Goal: Information Seeking & Learning: Find specific fact

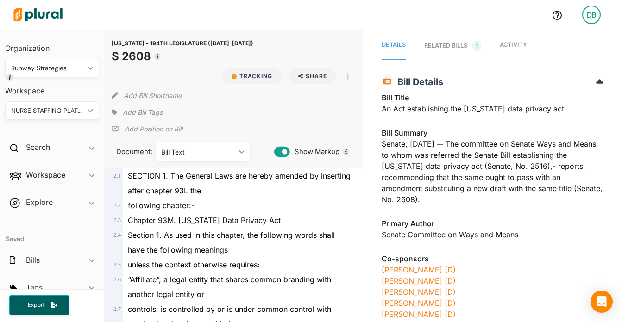
click at [50, 16] on img at bounding box center [38, 15] width 65 height 32
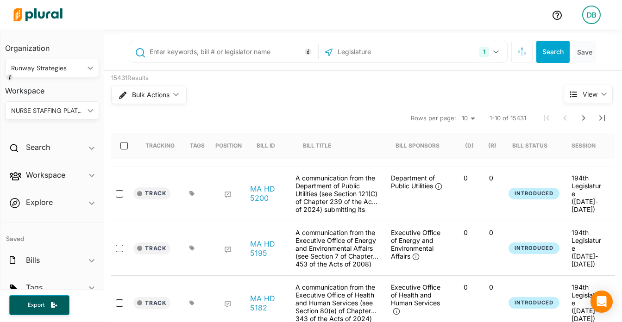
click at [187, 57] on input "text" at bounding box center [232, 52] width 167 height 18
type input "H 461"
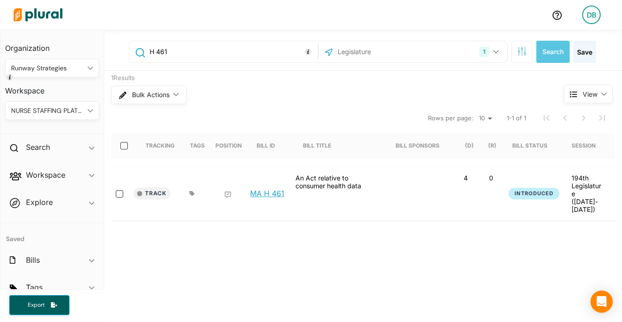
click at [266, 189] on link "MA H 461" at bounding box center [267, 193] width 34 height 9
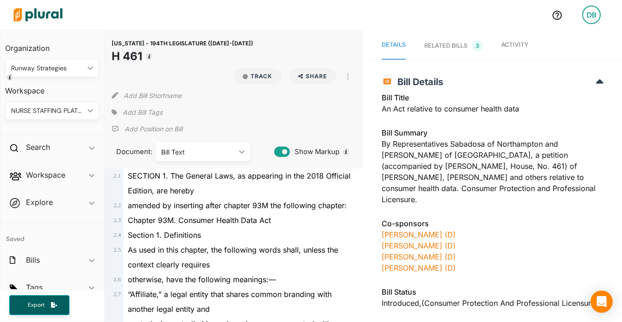
click at [514, 44] on span "Activity" at bounding box center [514, 44] width 27 height 7
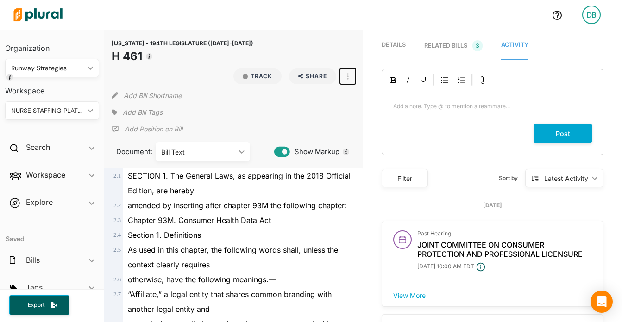
click at [349, 76] on button "button" at bounding box center [348, 77] width 16 height 16
click at [359, 113] on link "View Source" at bounding box center [381, 117] width 81 height 21
click at [51, 20] on img at bounding box center [38, 15] width 65 height 32
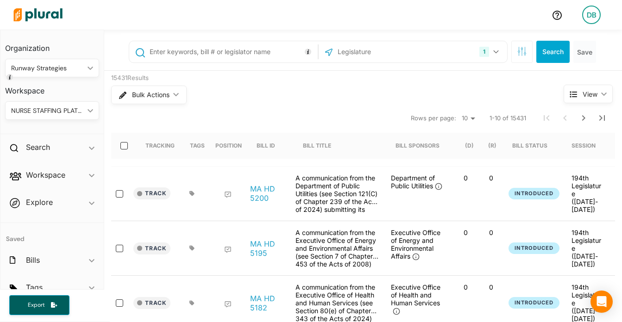
click at [199, 53] on input "text" at bounding box center [232, 52] width 167 height 18
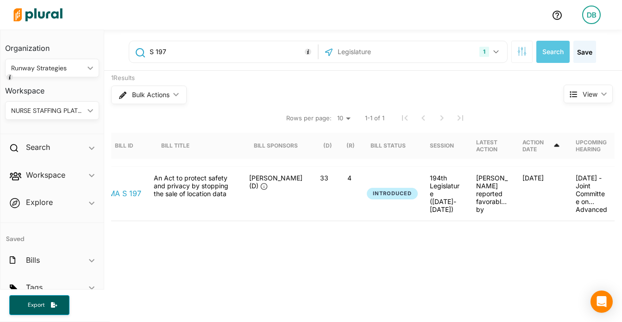
scroll to position [0, 0]
click at [194, 56] on input "S 197" at bounding box center [232, 52] width 167 height 18
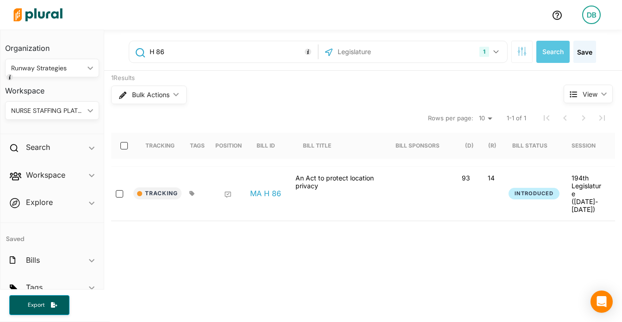
click at [179, 57] on input "H 86" at bounding box center [232, 52] width 167 height 18
type input "S 250"
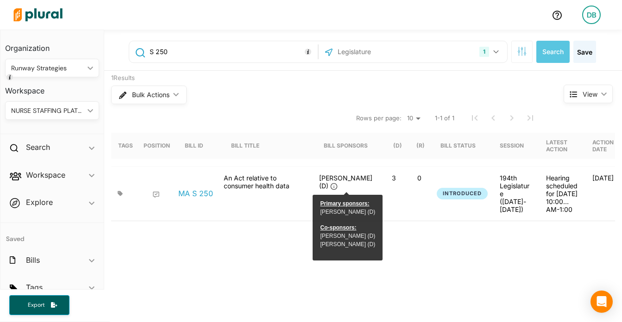
scroll to position [0, 151]
